Goal: Task Accomplishment & Management: Manage account settings

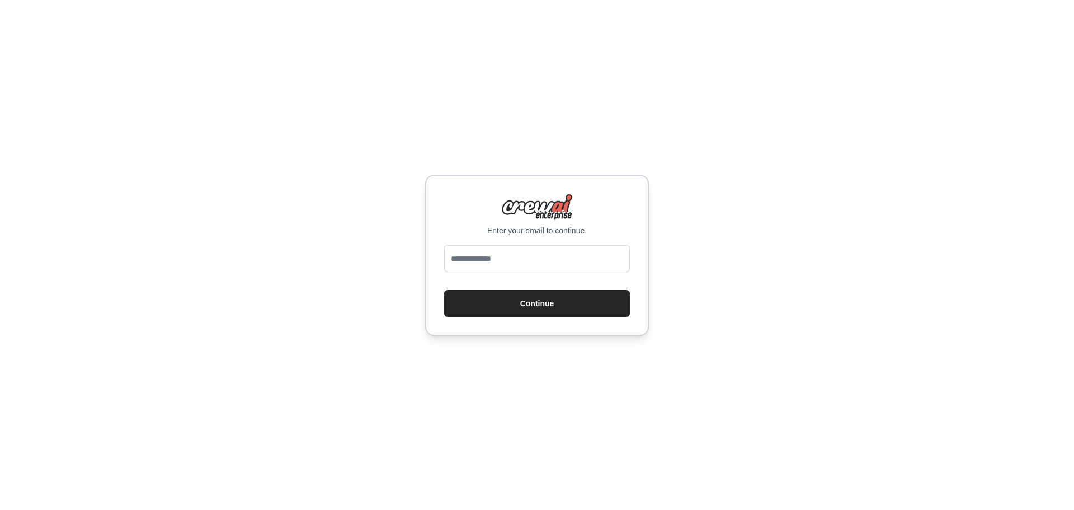
type input "**********"
click at [515, 300] on button "Continue" at bounding box center [537, 303] width 186 height 27
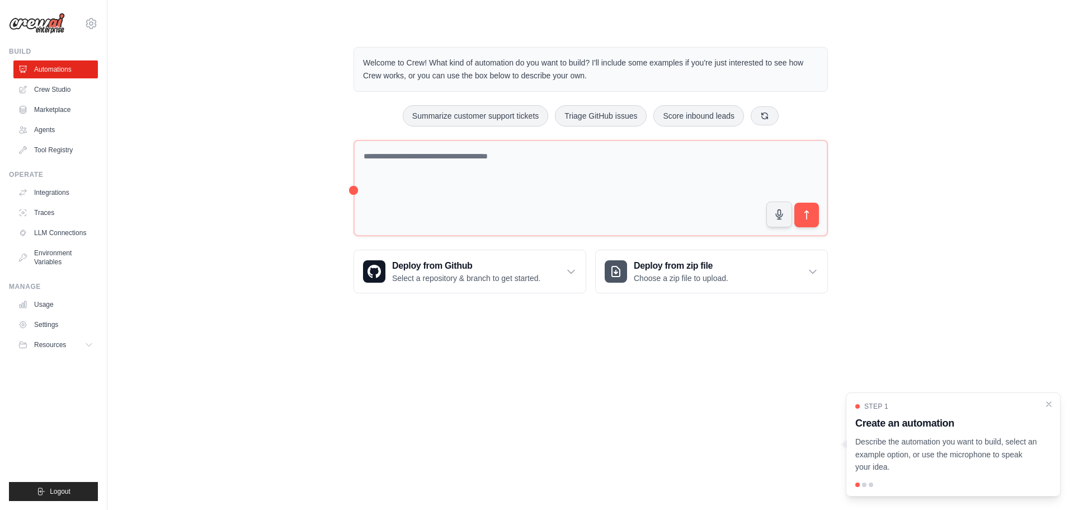
click at [691, 406] on body "[EMAIL_ADDRESS][DOMAIN_NAME] Settings Build Automations Crew Studio" at bounding box center [537, 255] width 1074 height 510
click at [567, 447] on body "z2fhxc@yahoo.com Settings Build Automations Crew Studio" at bounding box center [537, 255] width 1074 height 510
click at [417, 274] on p "Select a repository & branch to get started." at bounding box center [466, 278] width 148 height 11
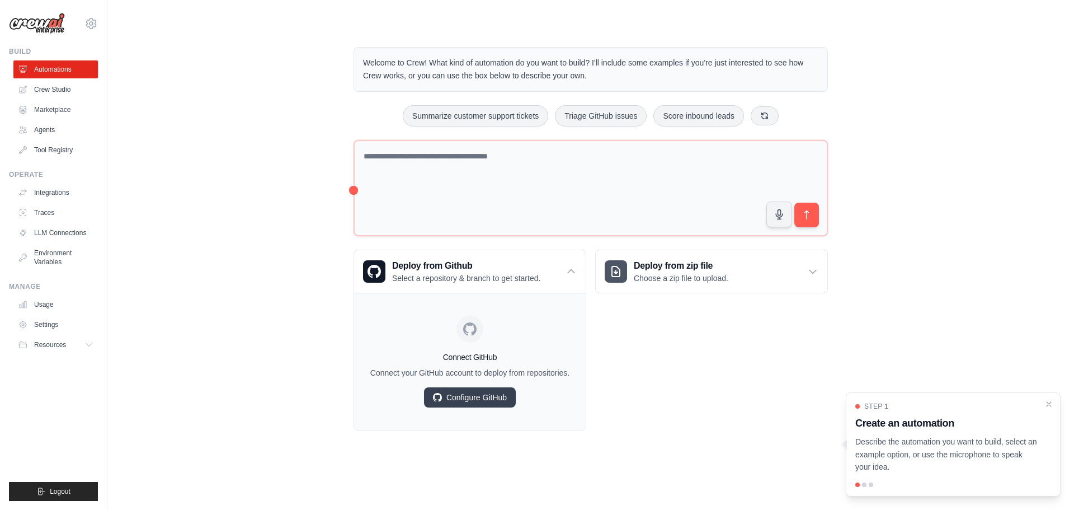
click at [655, 382] on div "Deploy from zip file Choose a zip file to upload. Upload a ZIP file containing …" at bounding box center [711, 340] width 233 height 181
click at [62, 88] on link "Crew Studio" at bounding box center [57, 90] width 84 height 18
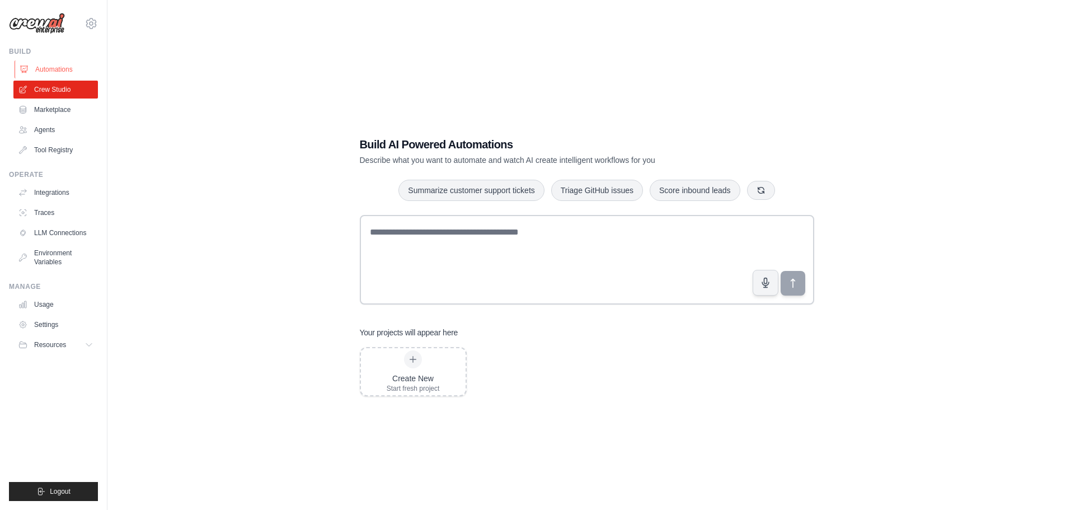
click at [52, 68] on link "Automations" at bounding box center [57, 69] width 84 height 18
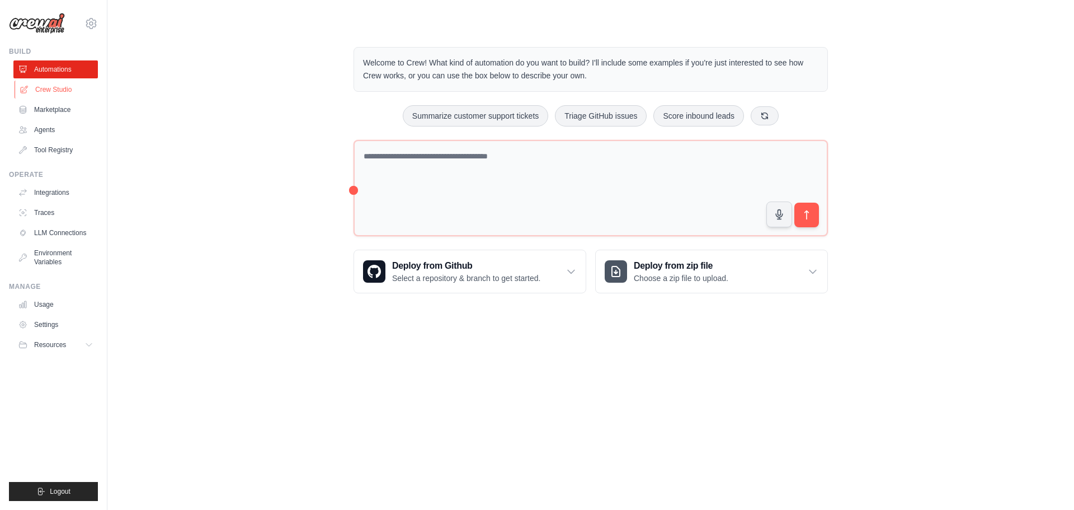
click at [45, 92] on link "Crew Studio" at bounding box center [57, 90] width 84 height 18
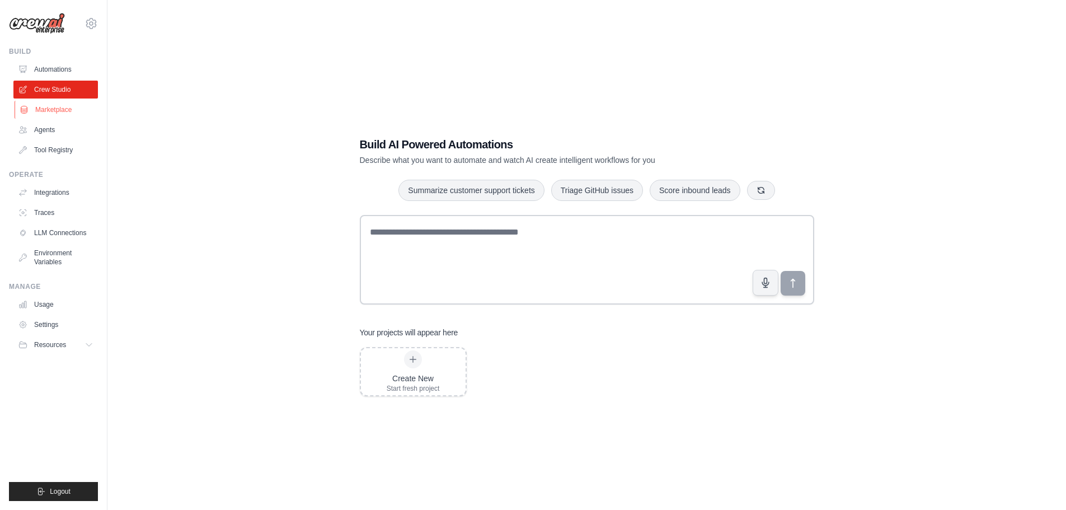
click at [40, 110] on link "Marketplace" at bounding box center [57, 110] width 84 height 18
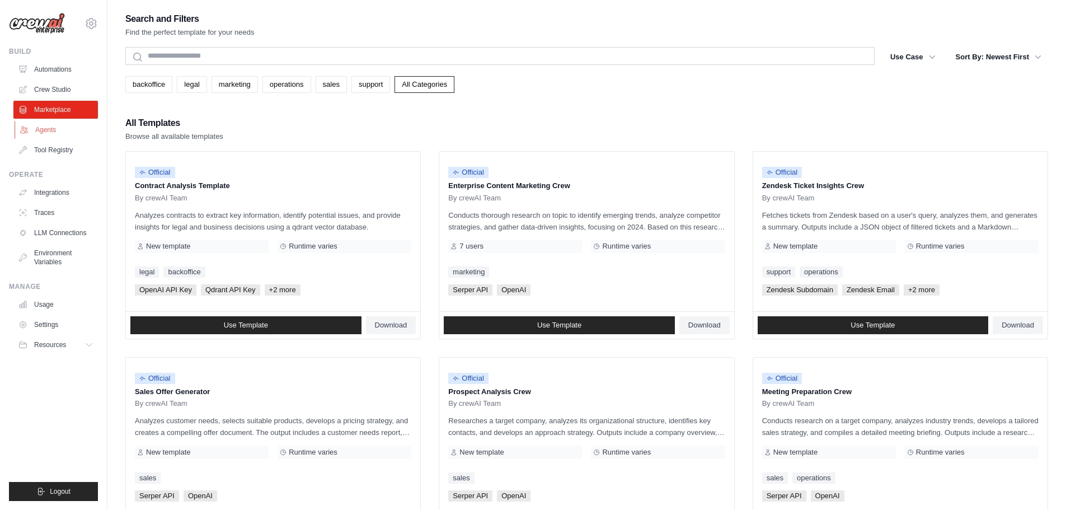
click at [37, 130] on link "Agents" at bounding box center [57, 130] width 84 height 18
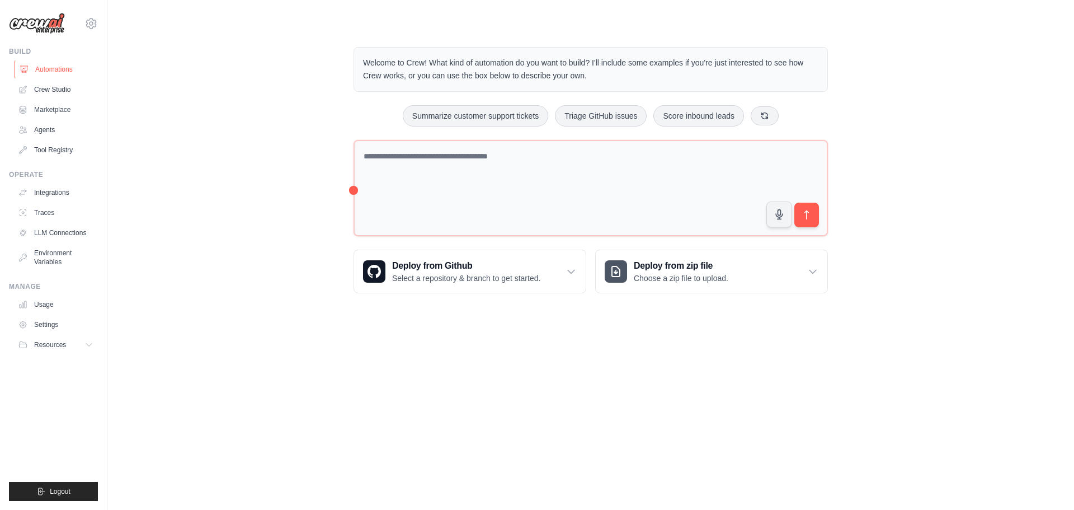
click at [53, 73] on link "Automations" at bounding box center [57, 69] width 84 height 18
click at [49, 90] on link "Crew Studio" at bounding box center [57, 90] width 84 height 18
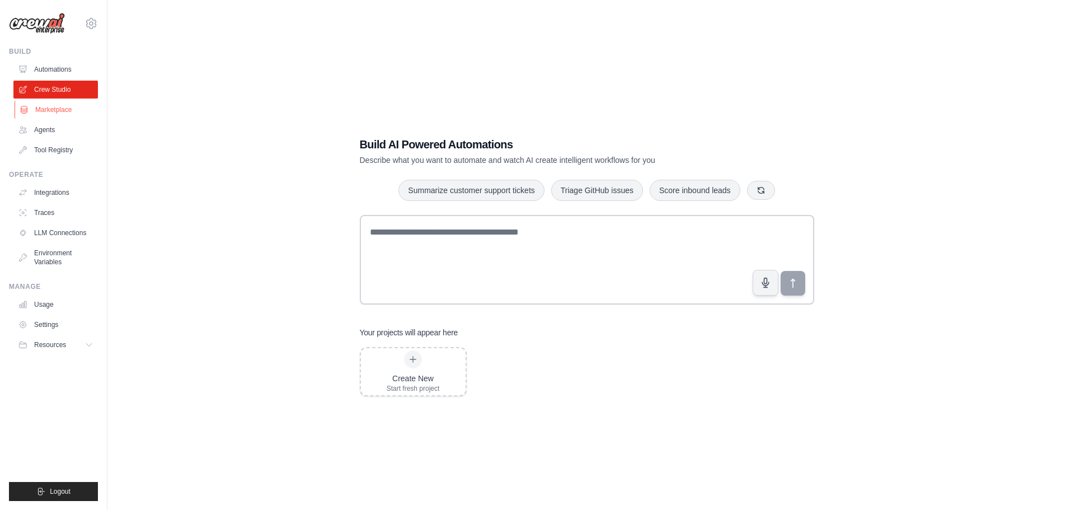
click at [43, 106] on link "Marketplace" at bounding box center [57, 110] width 84 height 18
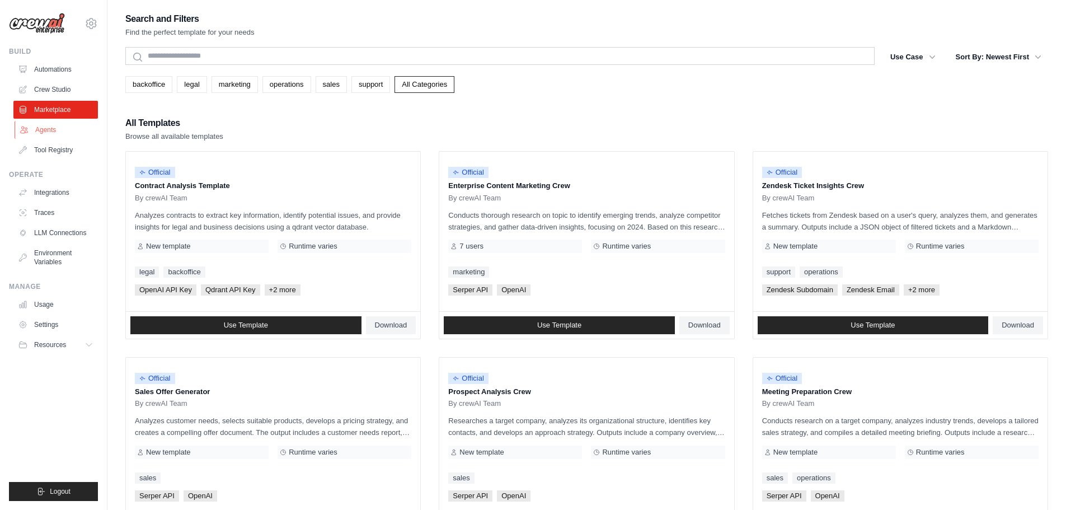
click at [45, 128] on link "Agents" at bounding box center [57, 130] width 84 height 18
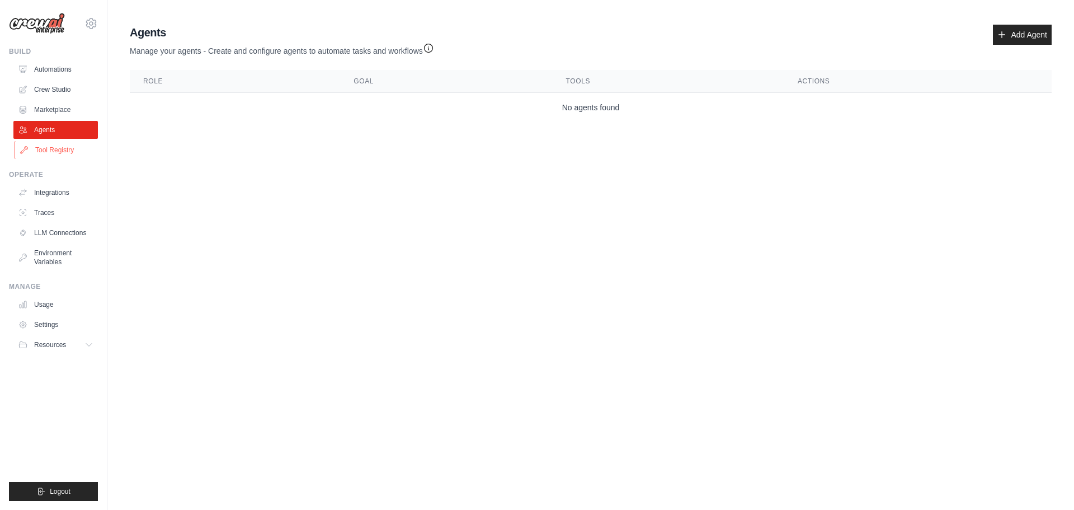
click at [43, 151] on link "Tool Registry" at bounding box center [57, 150] width 84 height 18
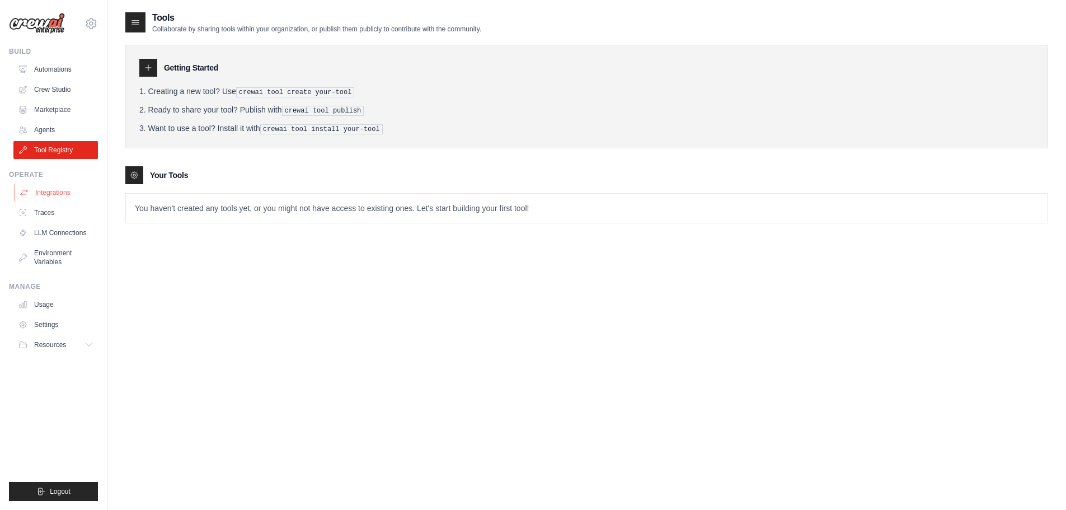
click at [53, 191] on link "Integrations" at bounding box center [57, 193] width 84 height 18
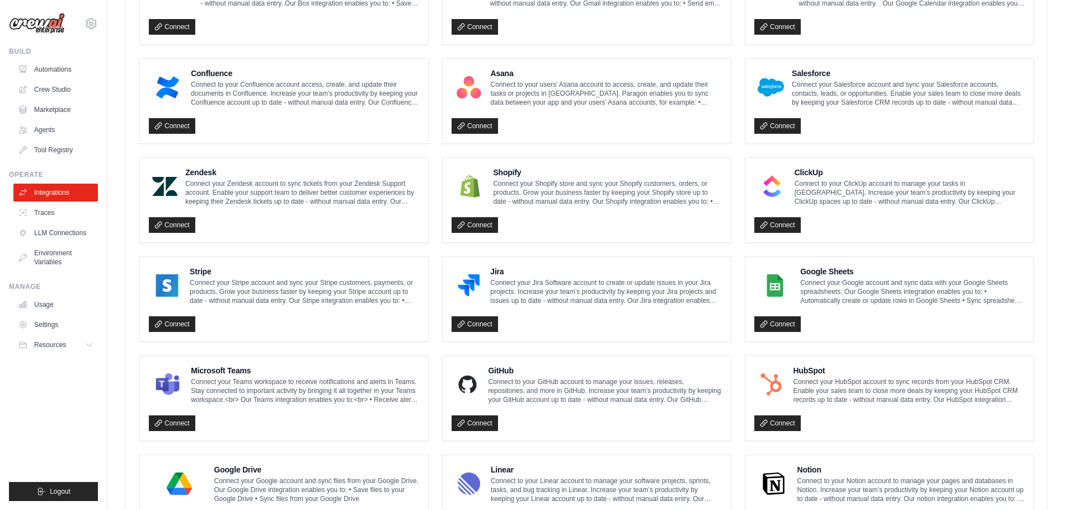
scroll to position [319, 0]
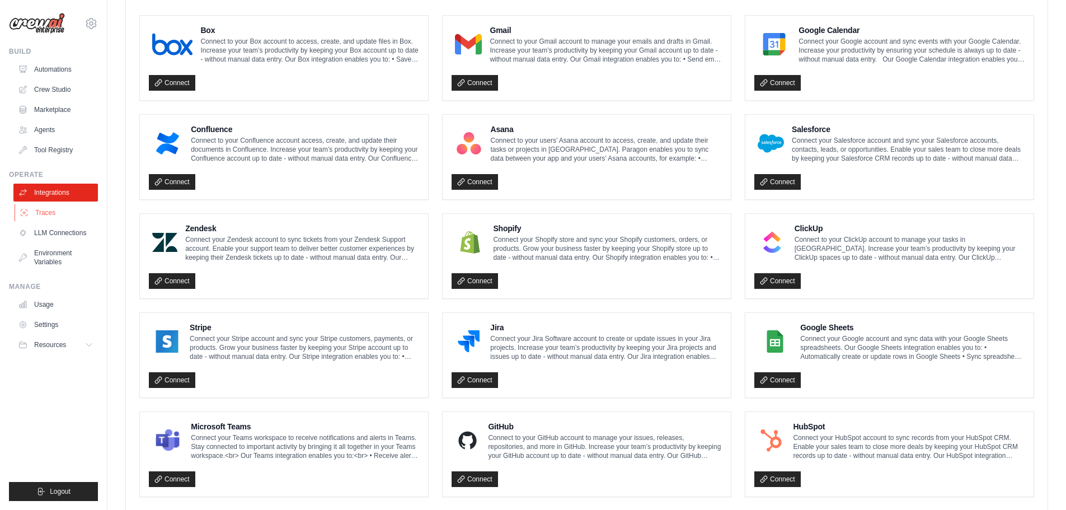
click at [43, 212] on link "Traces" at bounding box center [57, 213] width 84 height 18
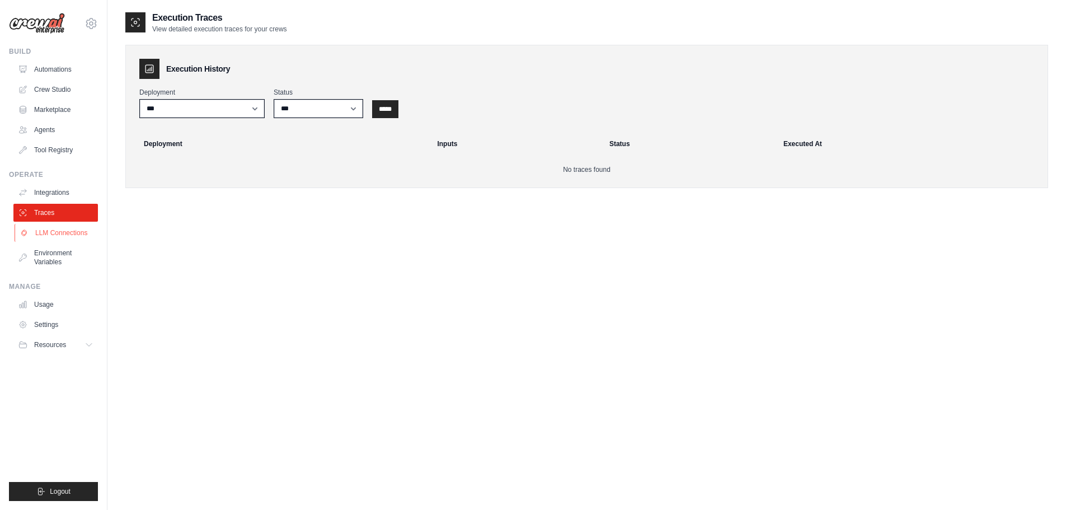
click at [66, 234] on link "LLM Connections" at bounding box center [57, 233] width 84 height 18
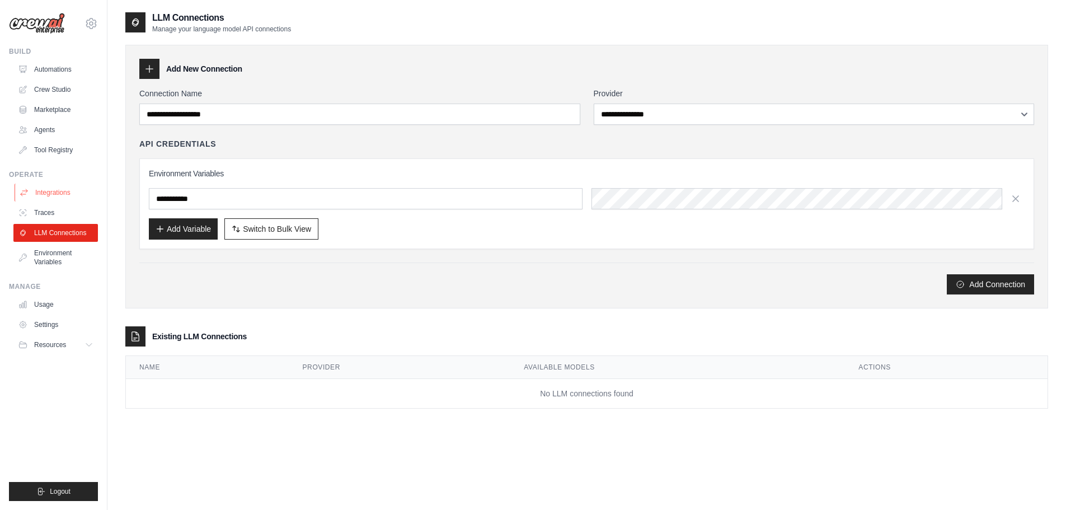
click at [64, 190] on link "Integrations" at bounding box center [57, 193] width 84 height 18
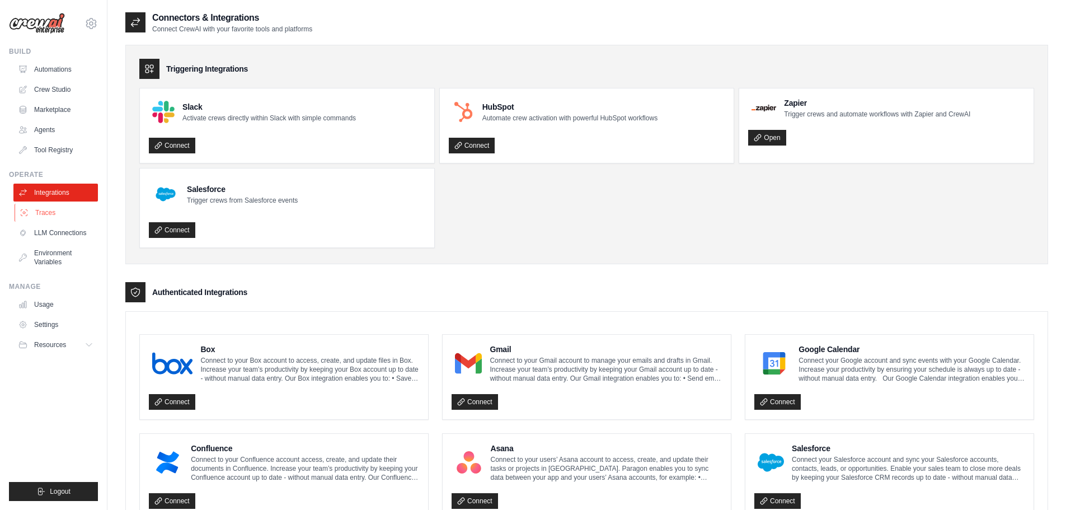
click at [50, 212] on link "Traces" at bounding box center [57, 213] width 84 height 18
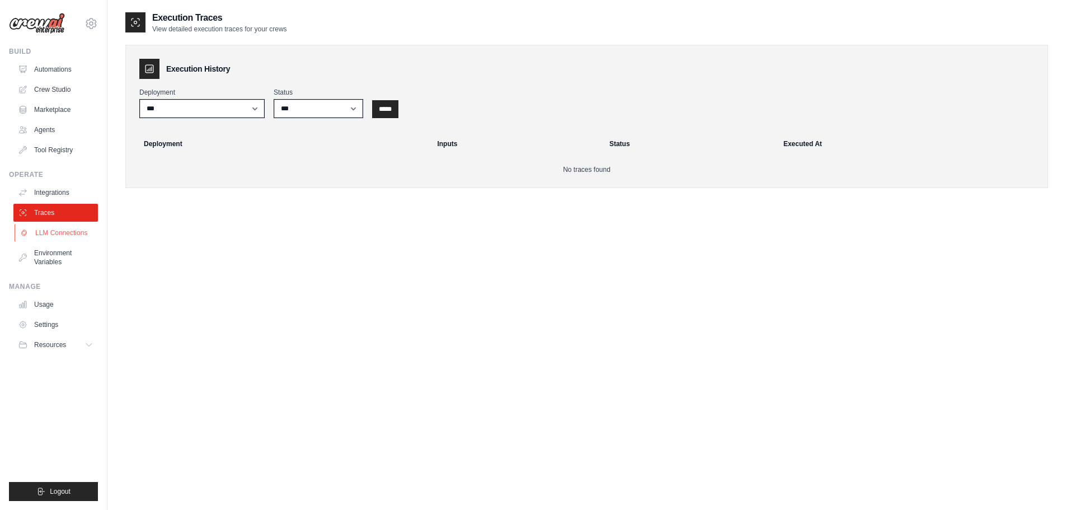
click at [51, 231] on link "LLM Connections" at bounding box center [57, 233] width 84 height 18
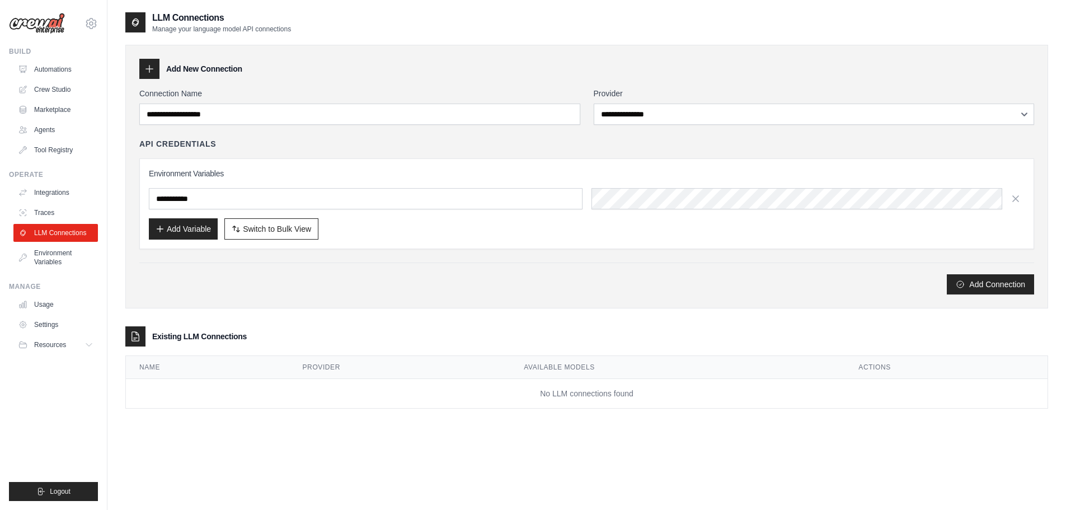
click at [481, 274] on div "Add Connection" at bounding box center [586, 284] width 895 height 20
click at [215, 205] on input "text" at bounding box center [366, 198] width 434 height 21
click at [527, 264] on div "Add Connection" at bounding box center [586, 278] width 895 height 32
click at [184, 68] on h3 "Add New Connection" at bounding box center [204, 68] width 76 height 11
click at [151, 70] on icon at bounding box center [149, 68] width 11 height 11
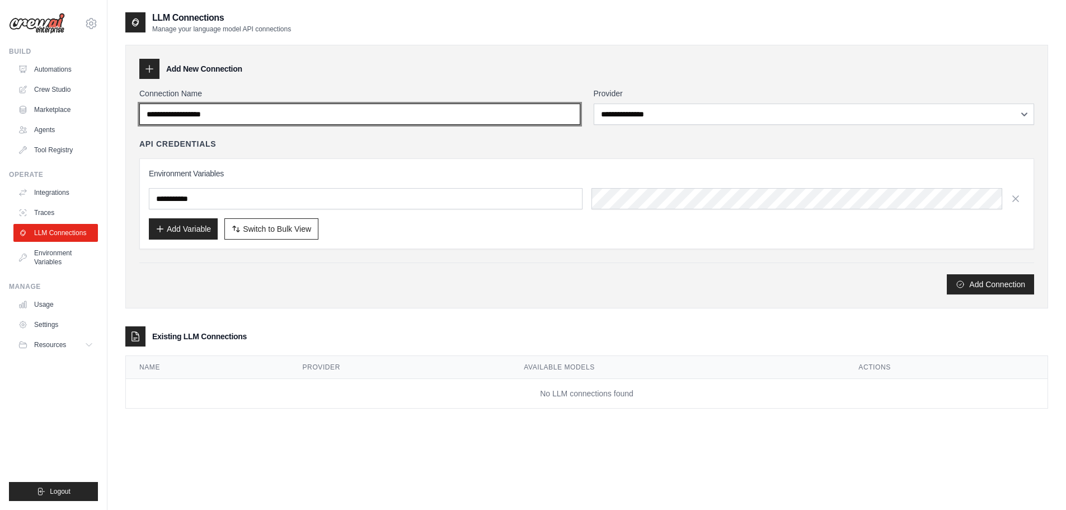
click at [212, 114] on input "Connection Name" at bounding box center [359, 114] width 441 height 21
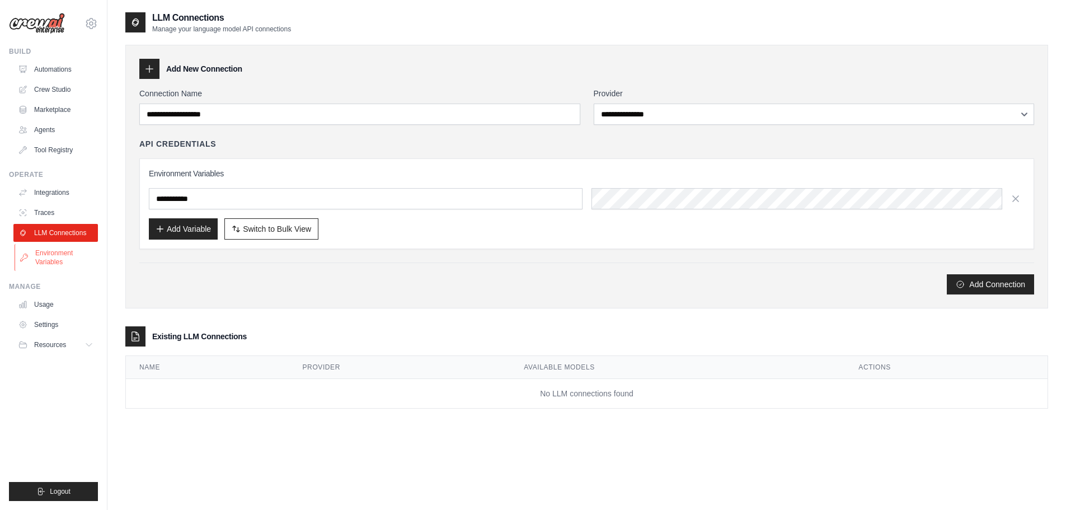
click at [68, 251] on link "Environment Variables" at bounding box center [57, 257] width 84 height 27
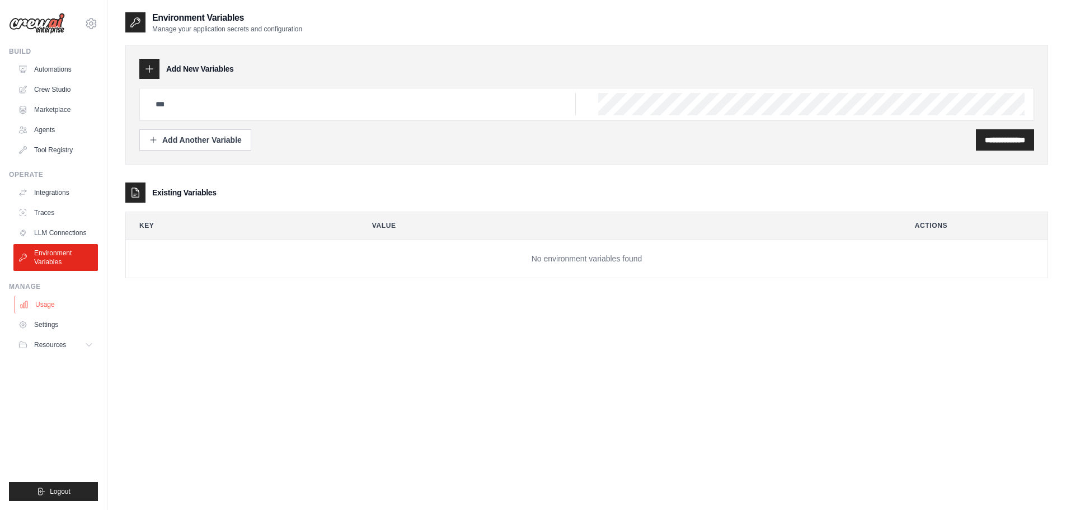
click at [46, 303] on link "Usage" at bounding box center [57, 304] width 84 height 18
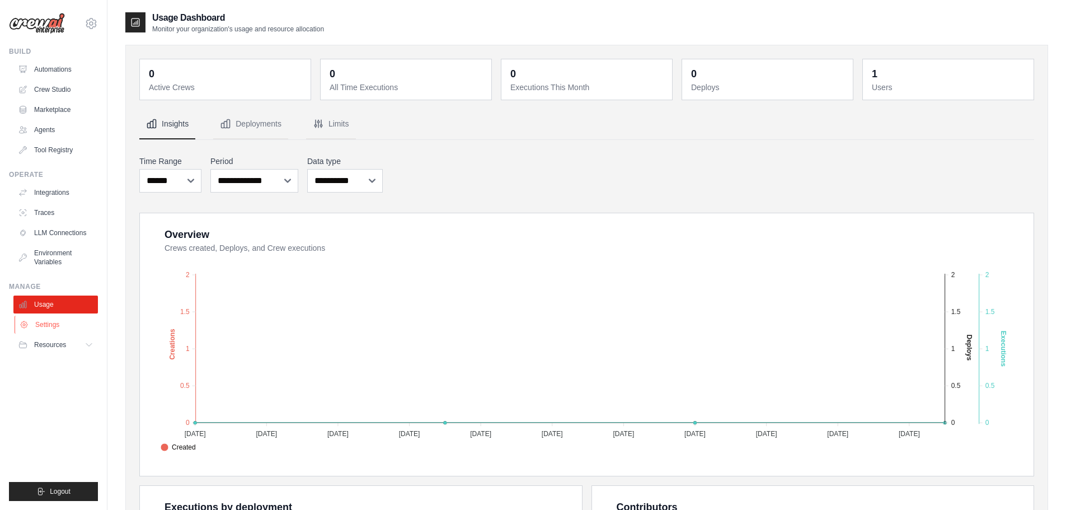
click at [48, 326] on link "Settings" at bounding box center [57, 325] width 84 height 18
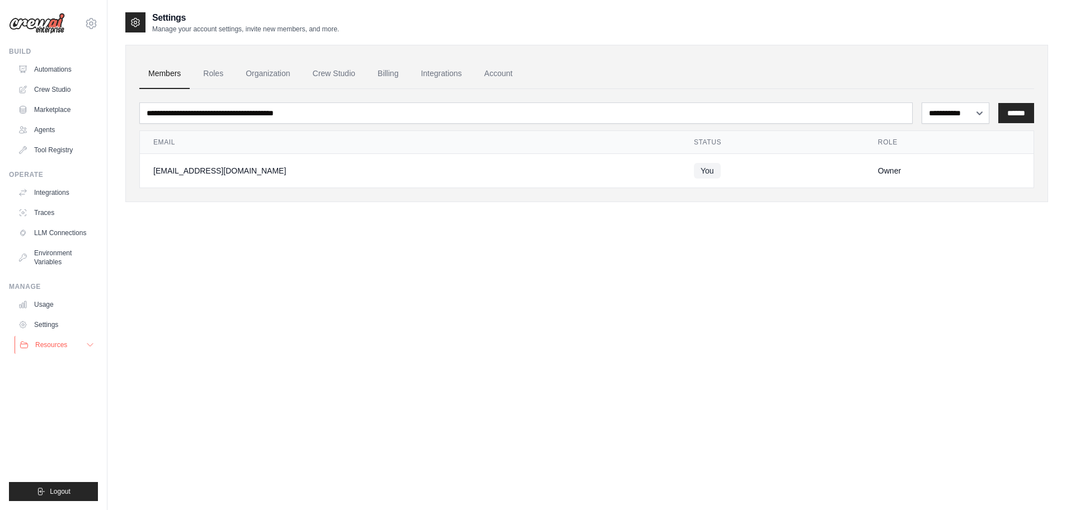
click at [46, 347] on span "Resources" at bounding box center [51, 344] width 32 height 9
click at [45, 380] on span "GitHub" at bounding box center [50, 381] width 21 height 9
